Goal: Task Accomplishment & Management: Complete application form

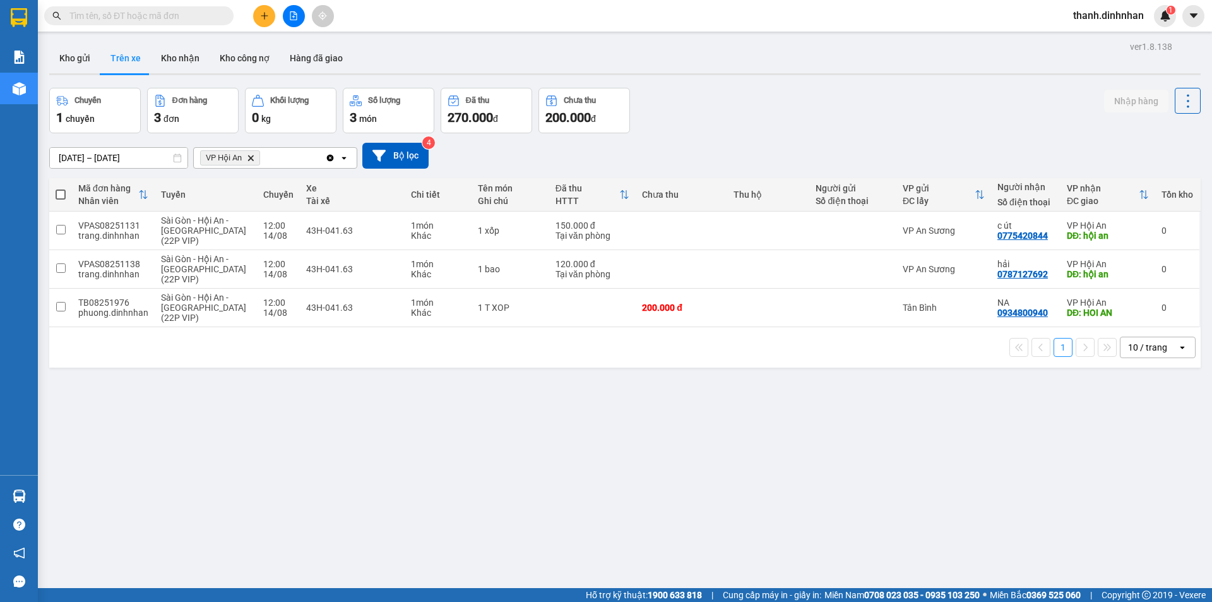
click at [185, 15] on input "text" at bounding box center [143, 16] width 149 height 14
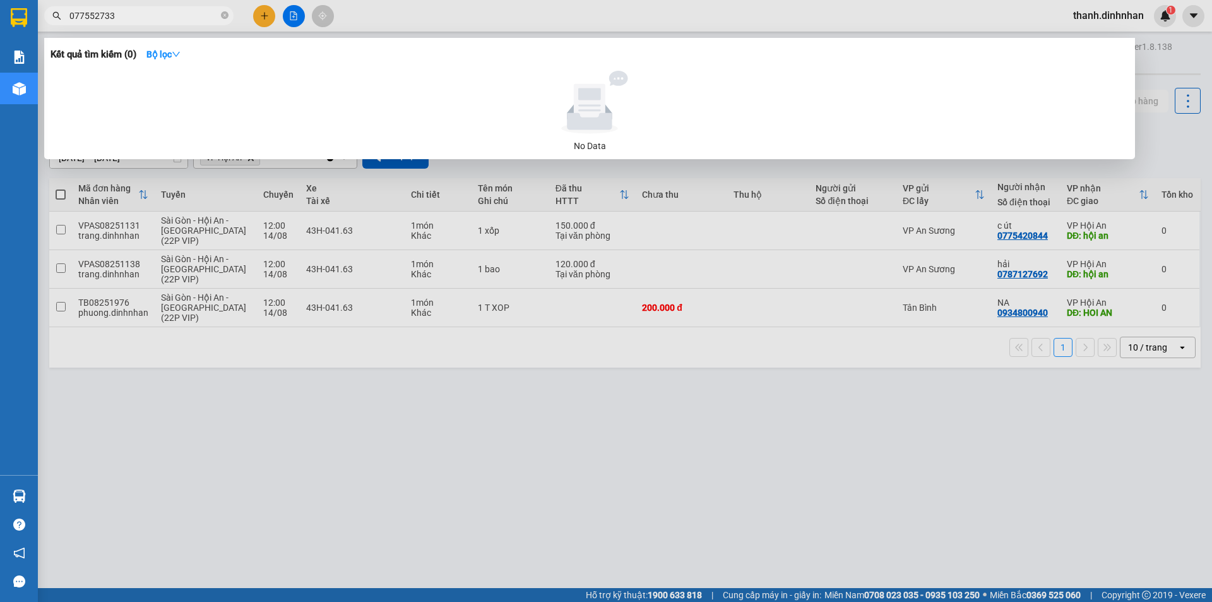
type input "0775527330"
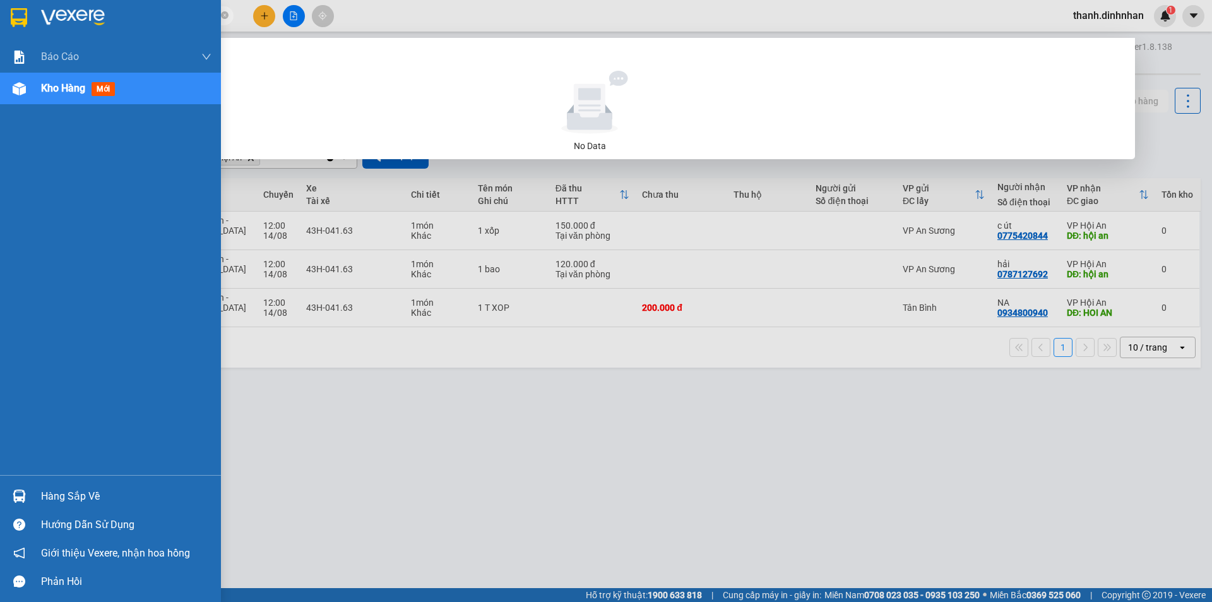
drag, startPoint x: 192, startPoint y: 16, endPoint x: 87, endPoint y: 16, distance: 104.8
click at [11, 13] on section "Kết quả tìm kiếm ( 0 ) Bộ lọc No Data 0775527330 thanh.dinhnhan 1 Báo cáo Báo c…" at bounding box center [606, 301] width 1212 height 602
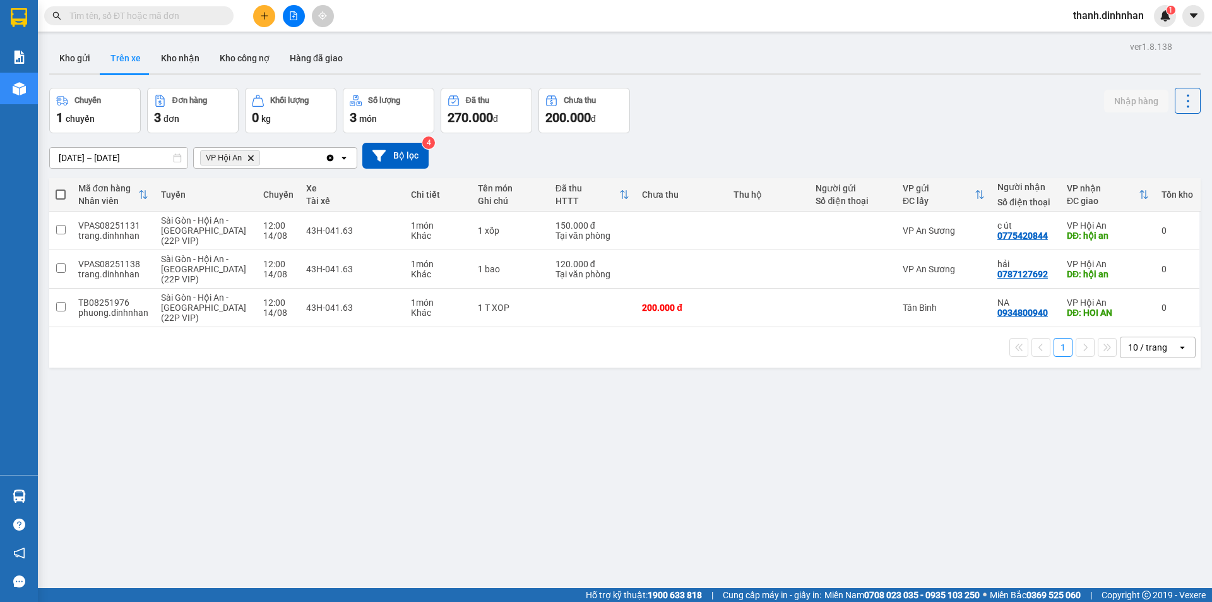
click at [151, 14] on input "text" at bounding box center [143, 16] width 149 height 14
paste input "0775527330"
type input "0775527330"
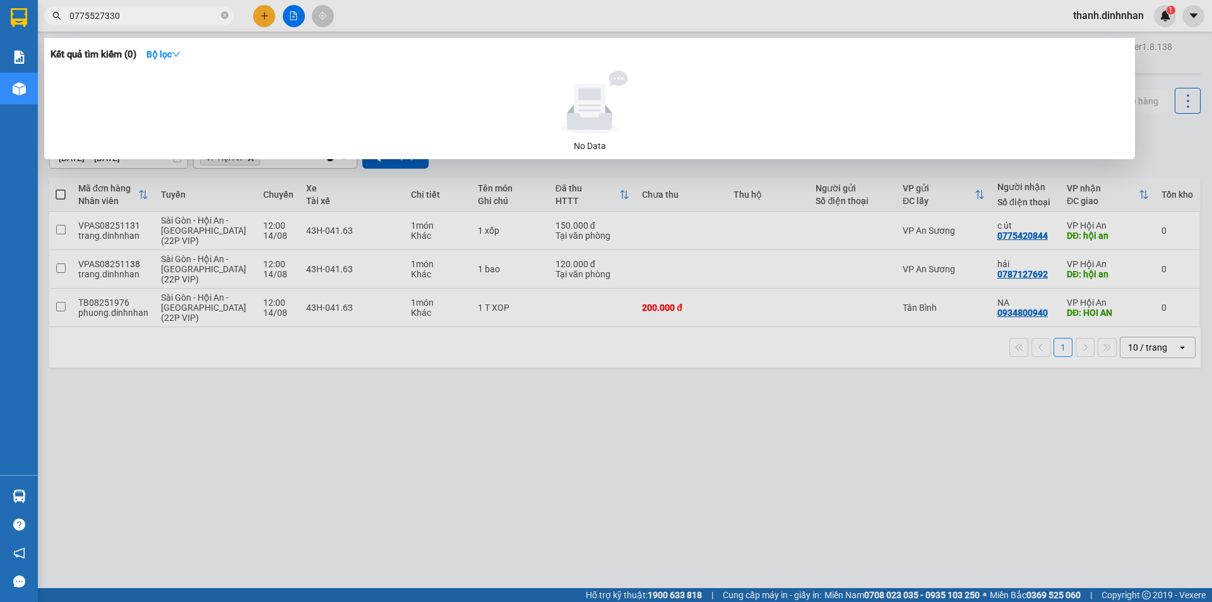
drag, startPoint x: 189, startPoint y: 17, endPoint x: 45, endPoint y: 18, distance: 143.3
click at [45, 18] on span "0775527330" at bounding box center [138, 15] width 189 height 19
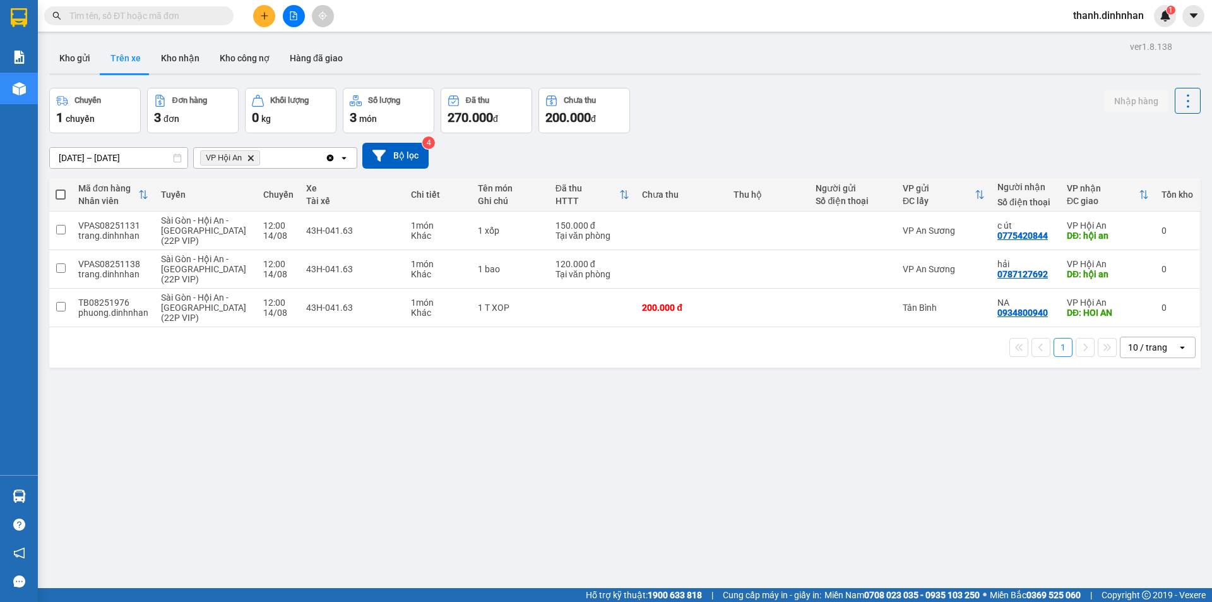
click at [260, 21] on button at bounding box center [264, 16] width 22 height 22
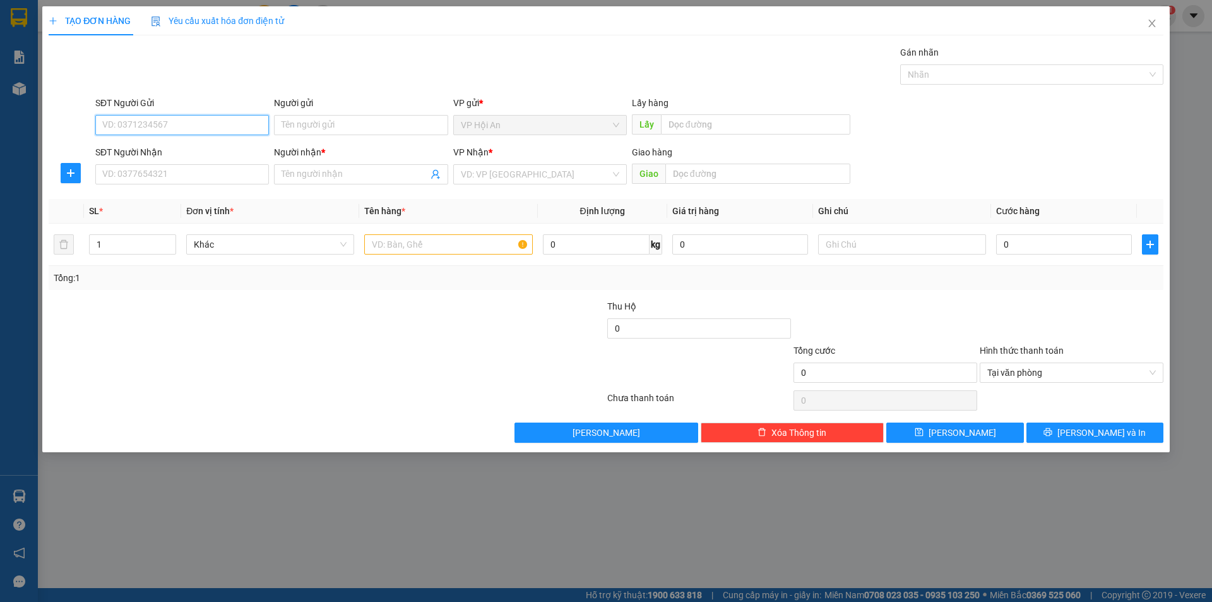
click at [164, 124] on input "SĐT Người Gửi" at bounding box center [182, 125] width 174 height 20
type input "0766571994"
click at [169, 148] on div "0766571994 - QUAN" at bounding box center [182, 150] width 158 height 14
type input "QUAN"
type input "0766571994"
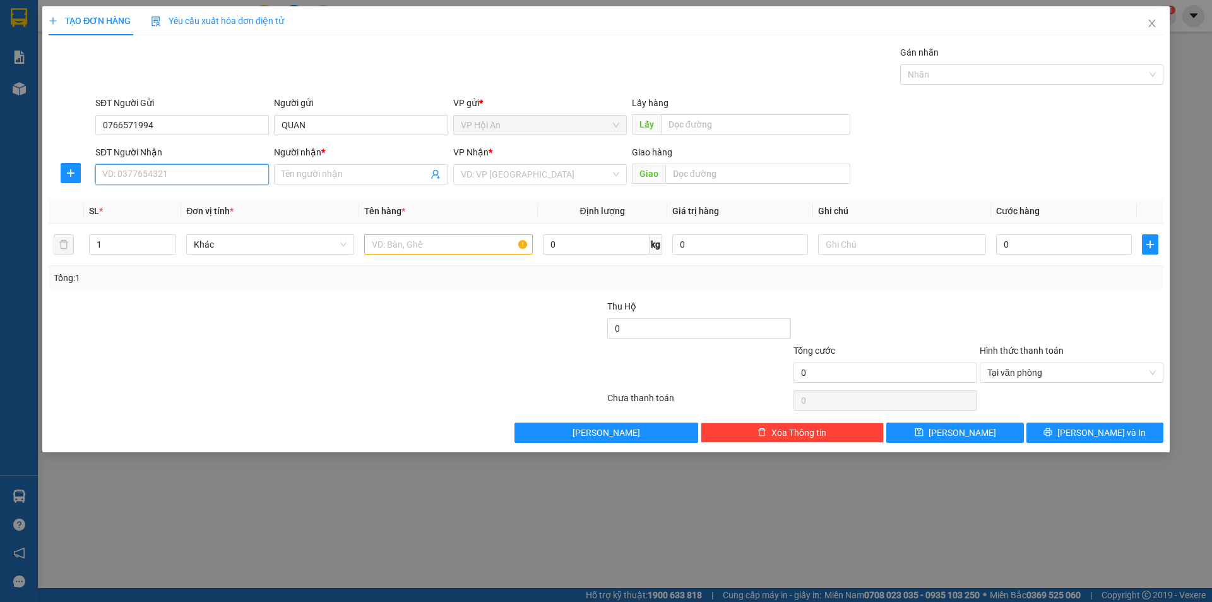
click at [171, 175] on input "SĐT Người Nhận" at bounding box center [182, 174] width 174 height 20
click at [164, 223] on div "0333561527 - [PERSON_NAME]" at bounding box center [182, 220] width 158 height 14
type input "0333561527"
type input "Ông Sáu"
click at [441, 242] on input "text" at bounding box center [448, 244] width 168 height 20
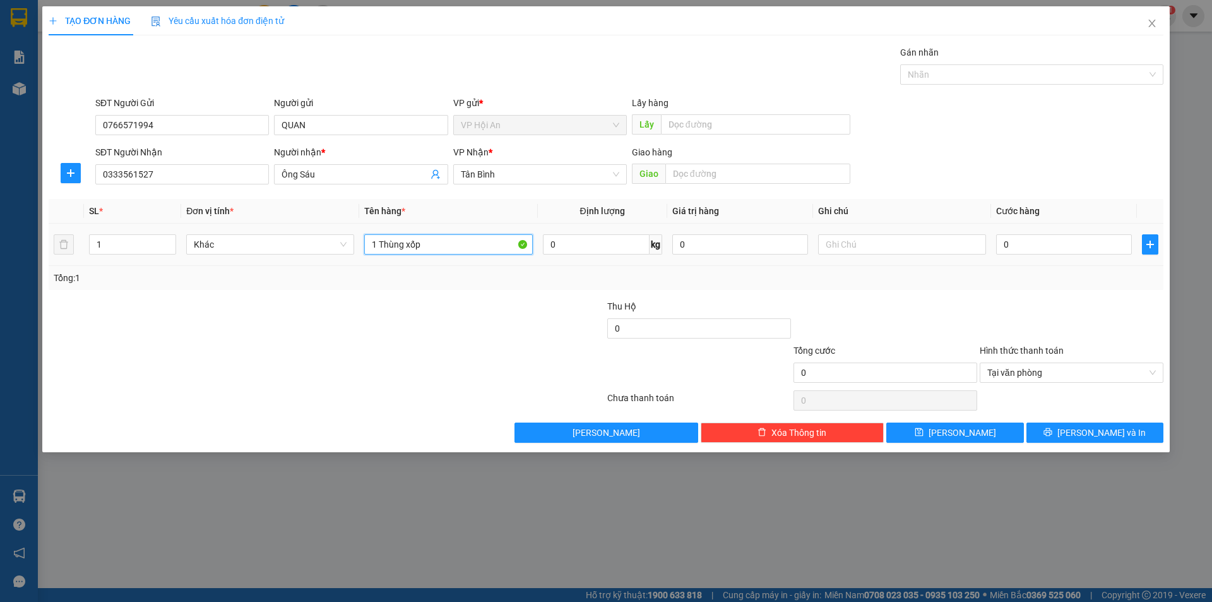
type input "1 Thùng xốp"
type input "1"
type input "12"
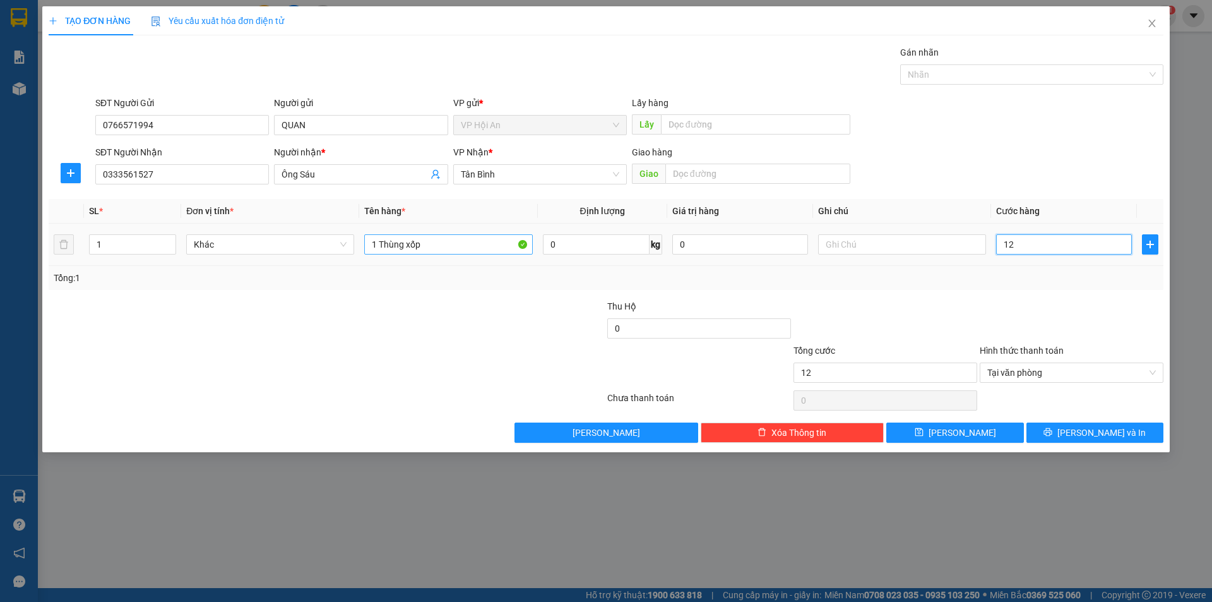
type input "120"
type input "1.200"
type input "12.000"
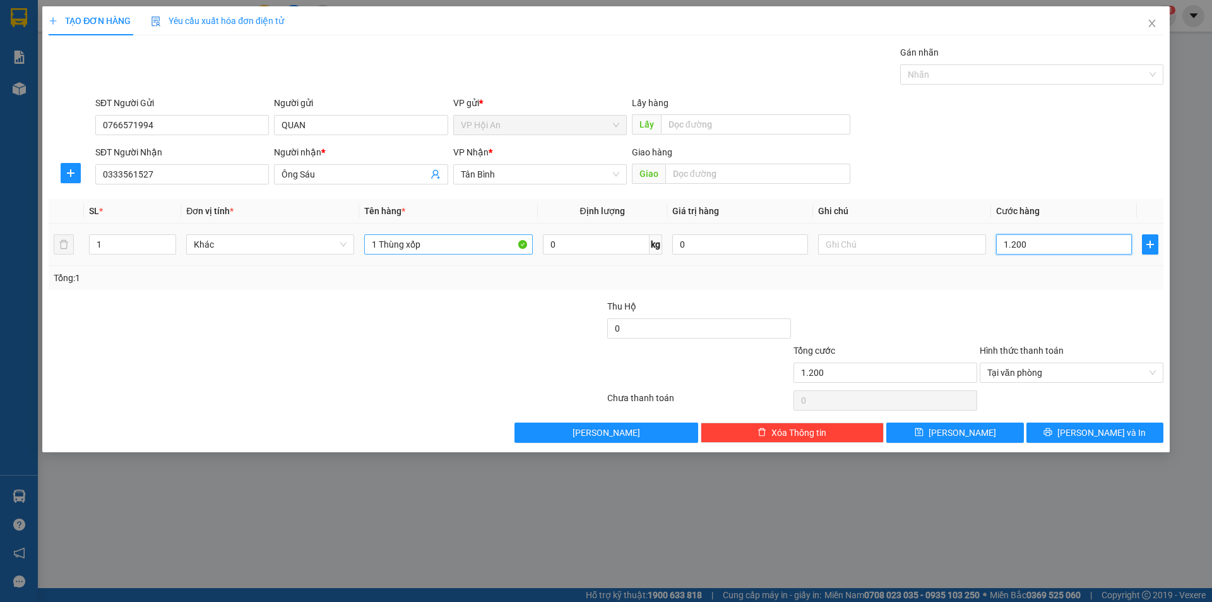
type input "12.000"
type input "1.200"
type input "120"
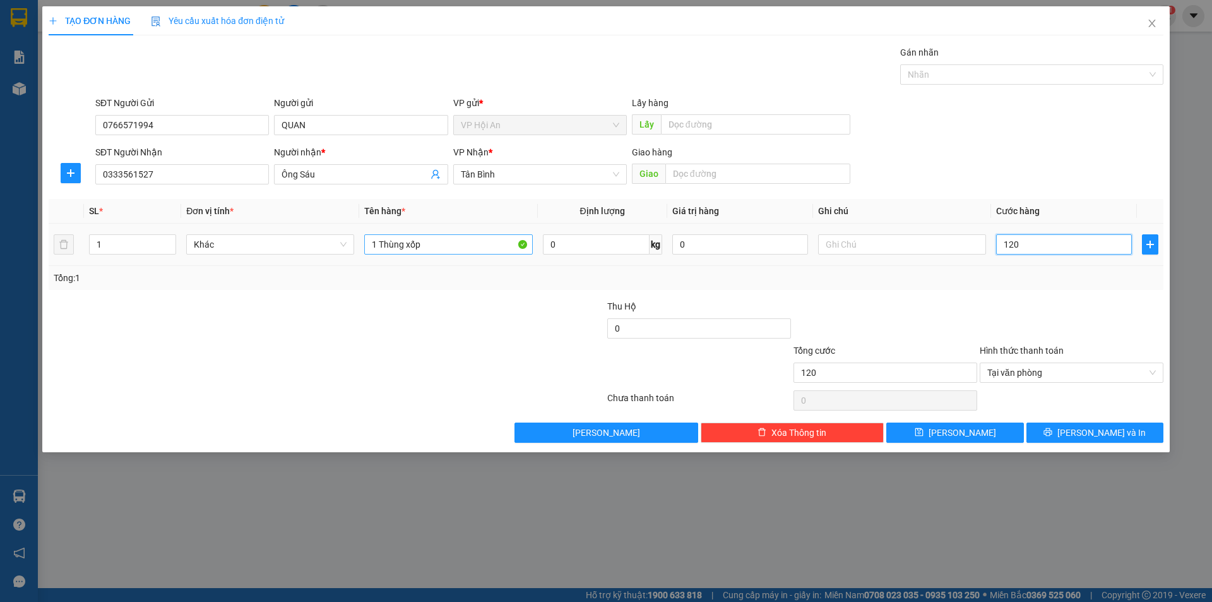
type input "12"
type input "1"
type input "15"
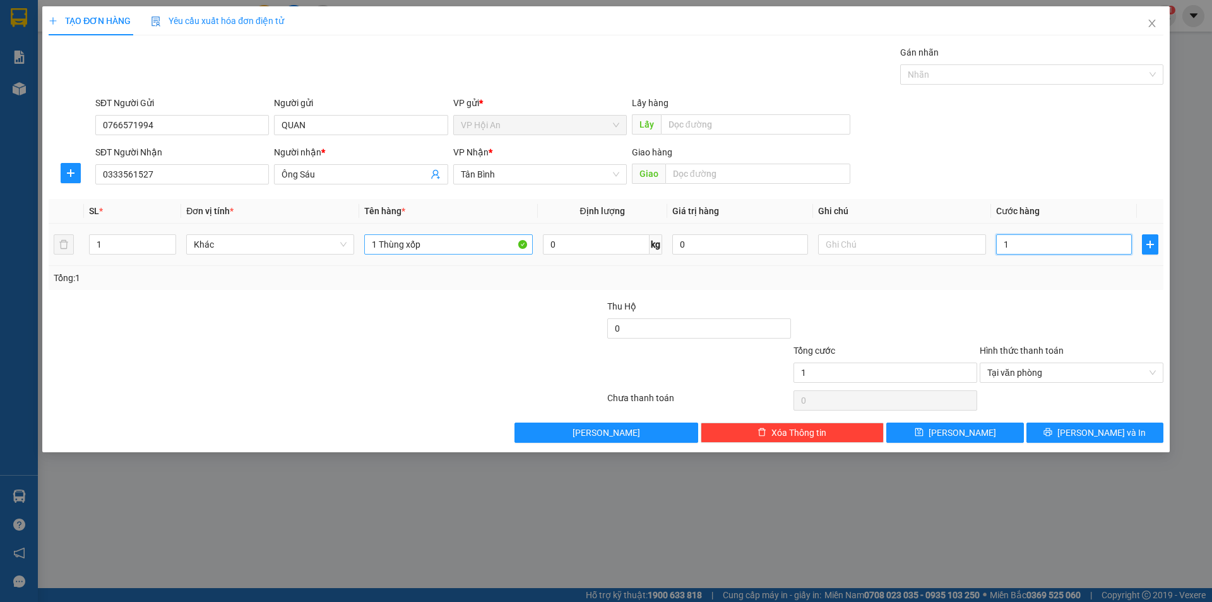
type input "15"
type input "150"
type input "1.500"
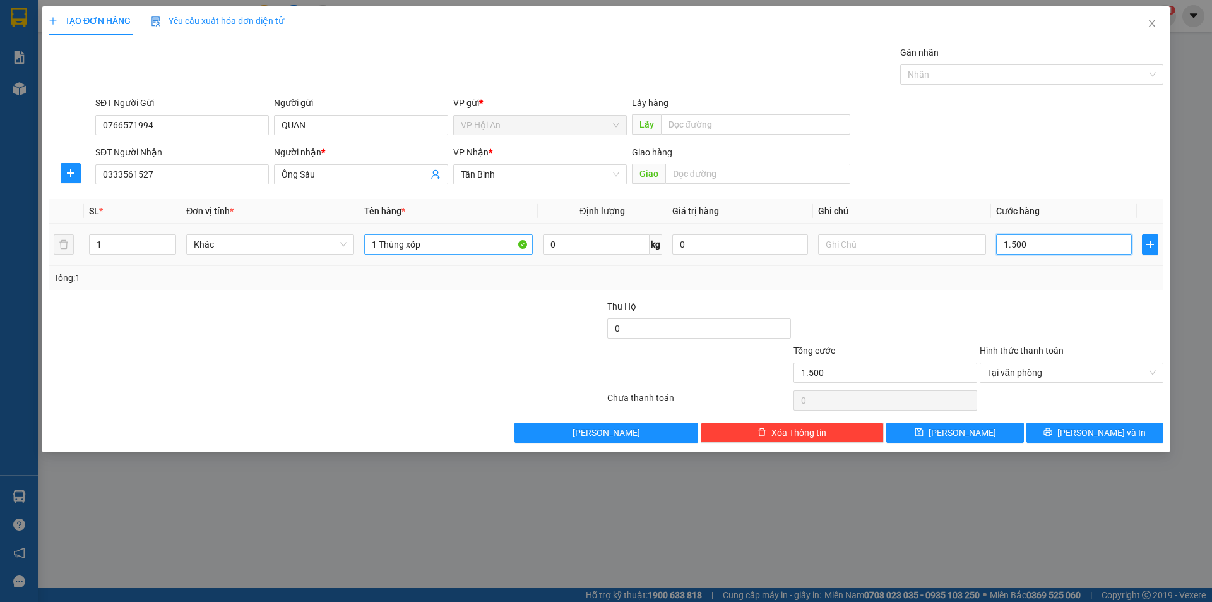
type input "15.000"
type input "150.000"
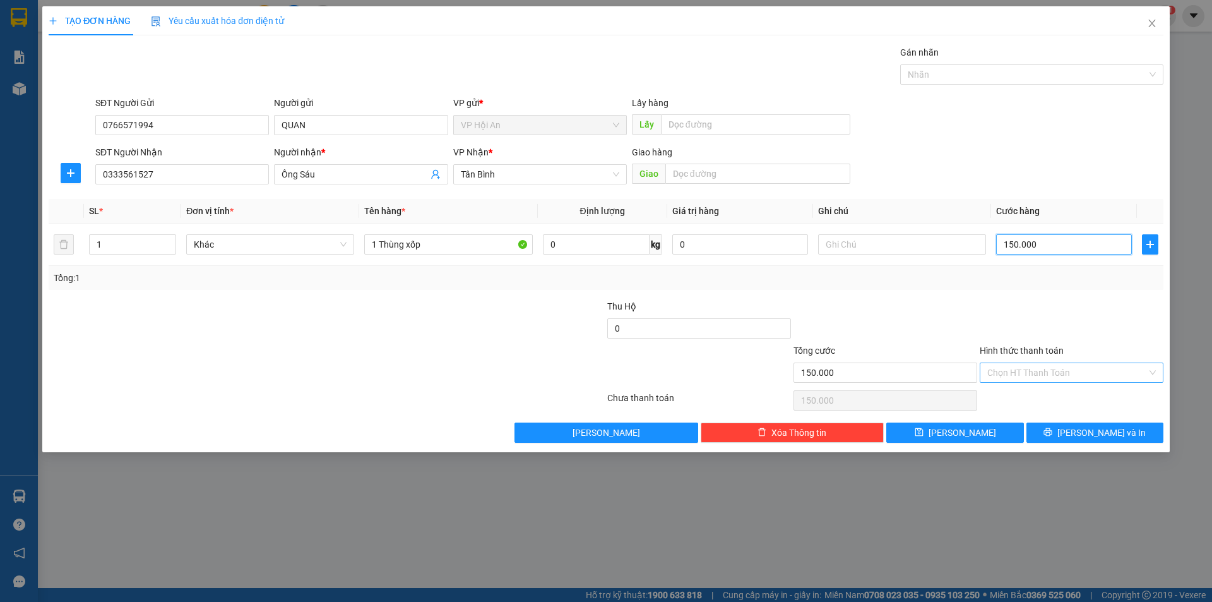
click at [1152, 373] on div "Chọn HT Thanh Toán" at bounding box center [1072, 372] width 184 height 20
type input "150.000"
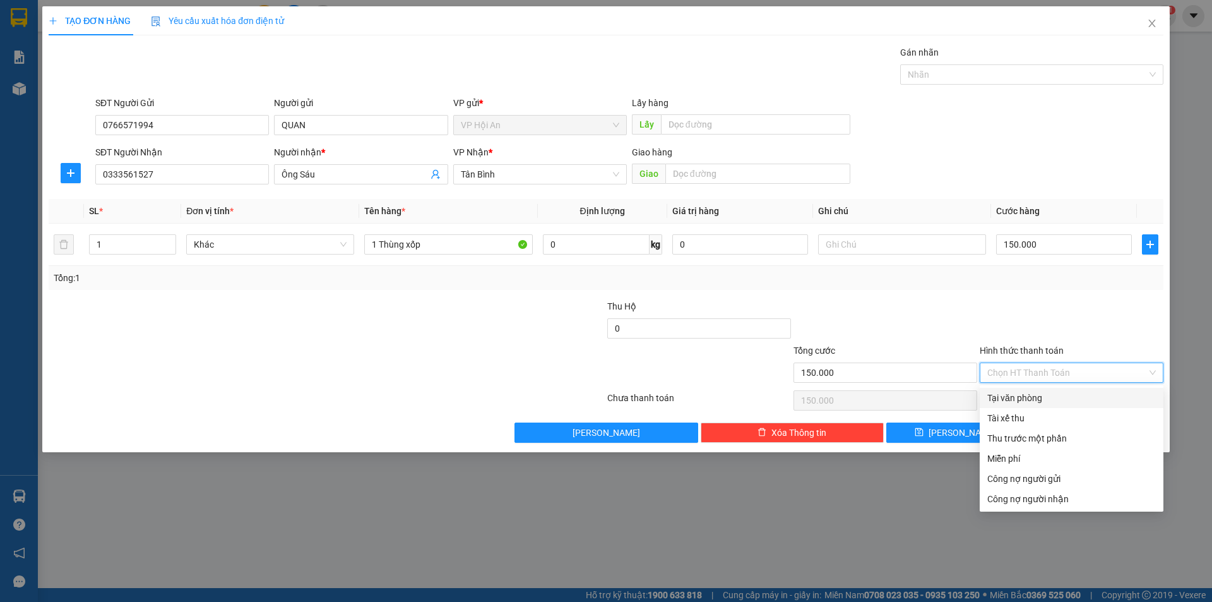
click at [979, 307] on div at bounding box center [1072, 321] width 186 height 44
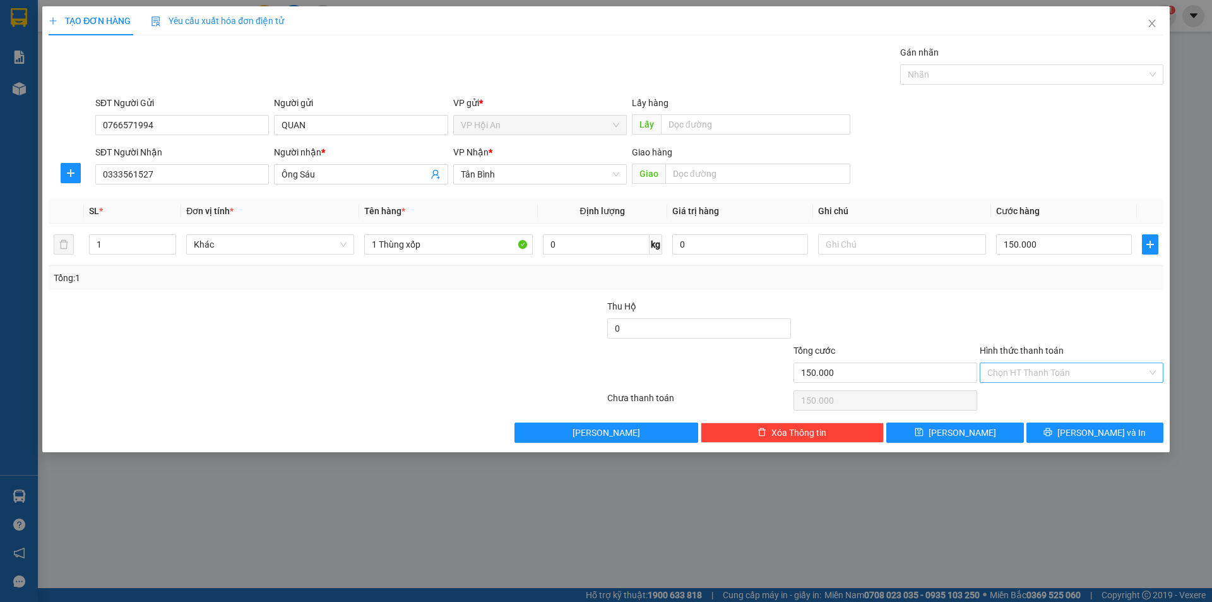
click at [941, 444] on div "TẠO ĐƠN HÀNG Yêu cầu xuất hóa đơn điện tử Transit Pickup Surcharge Ids Transit …" at bounding box center [606, 229] width 1128 height 446
click at [996, 432] on button "[PERSON_NAME]" at bounding box center [954, 432] width 137 height 20
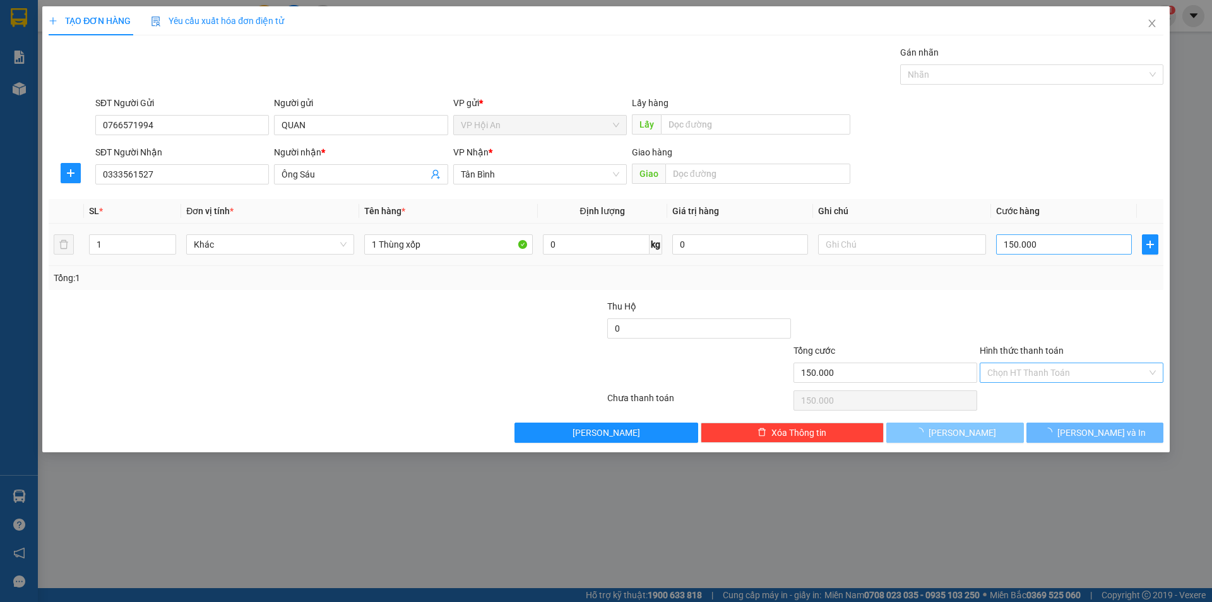
type input "0"
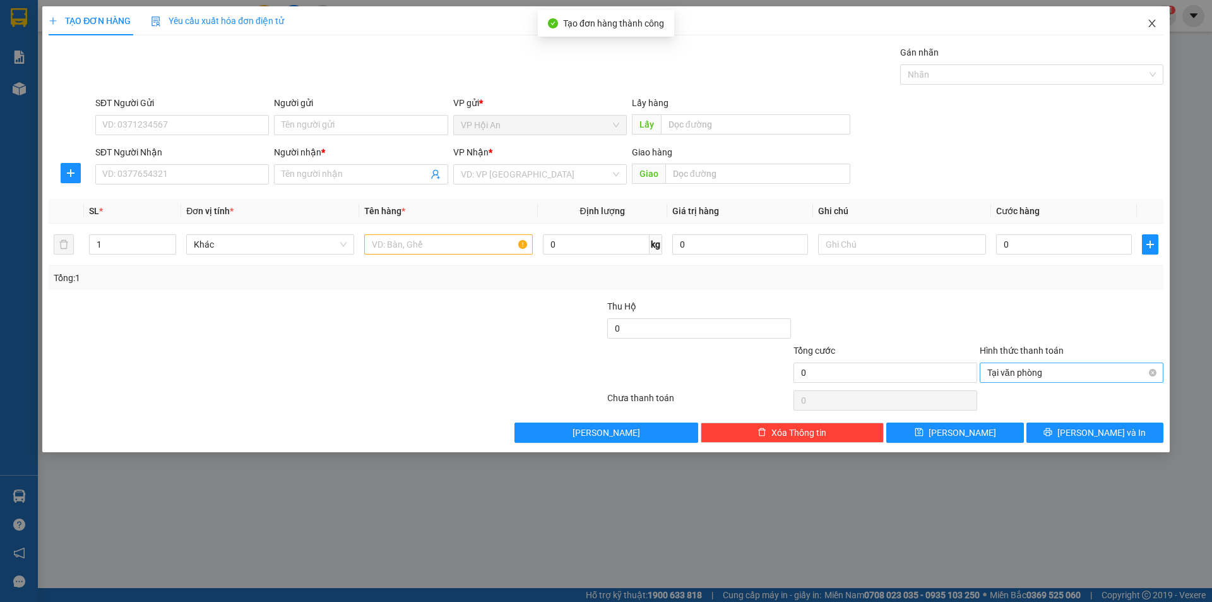
click at [1154, 28] on icon "close" at bounding box center [1152, 23] width 10 height 10
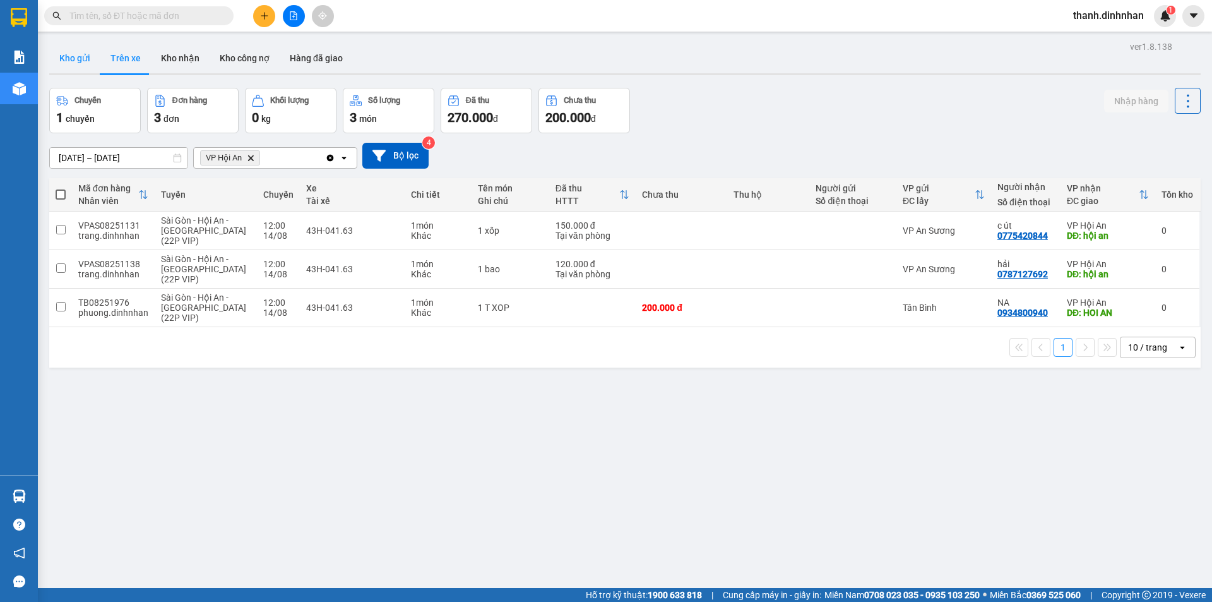
click at [91, 65] on button "Kho gửi" at bounding box center [74, 58] width 51 height 30
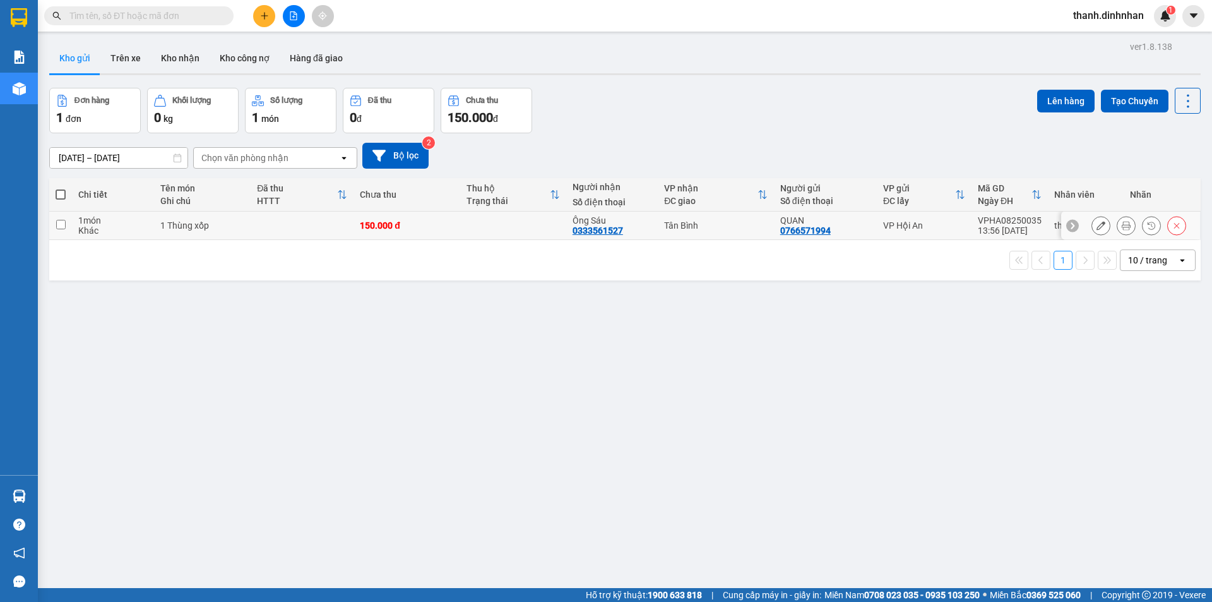
click at [607, 235] on div "0333561527" at bounding box center [598, 230] width 51 height 10
copy div "0333561527"
click at [140, 59] on button "Trên xe" at bounding box center [125, 58] width 51 height 30
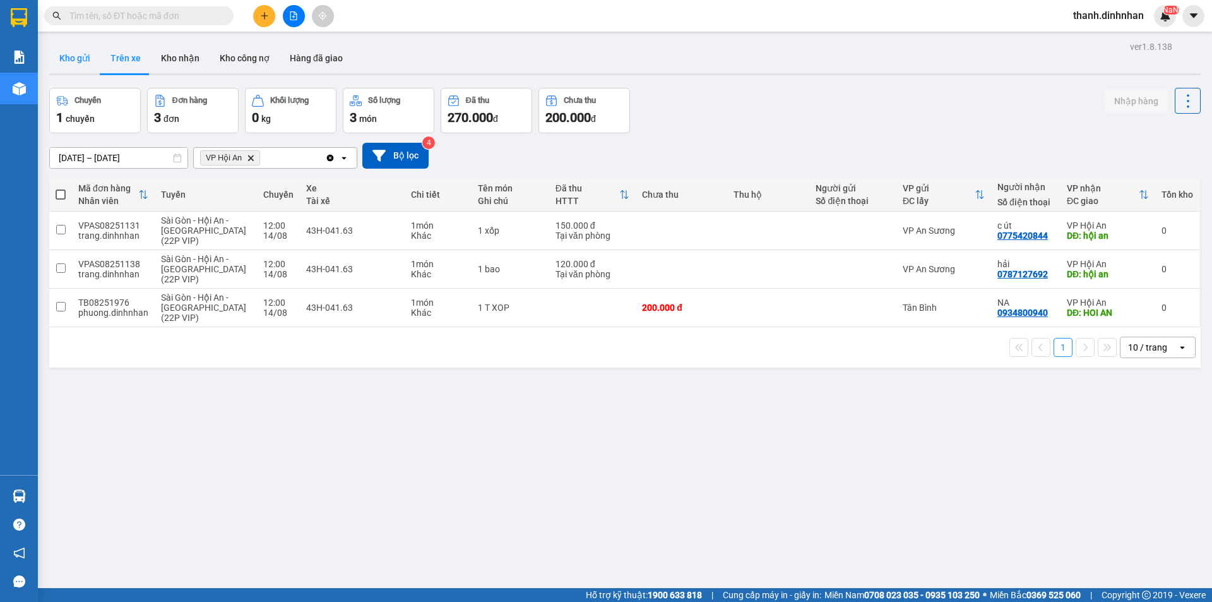
click at [85, 67] on button "Kho gửi" at bounding box center [74, 58] width 51 height 30
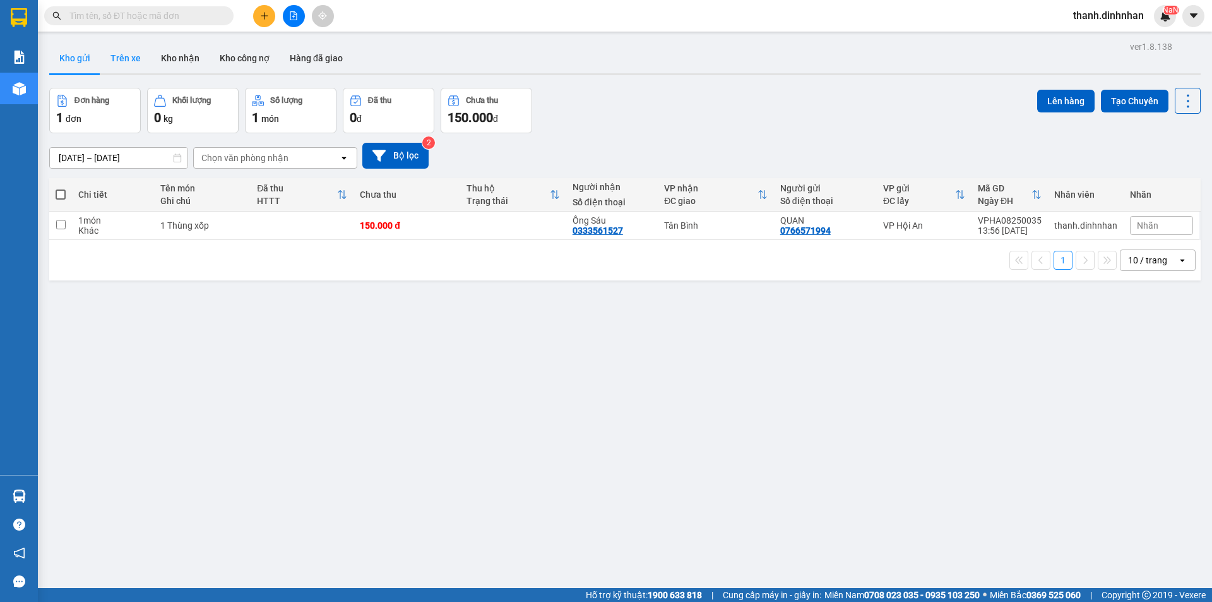
click at [130, 59] on button "Trên xe" at bounding box center [125, 58] width 51 height 30
